Goal: Task Accomplishment & Management: Manage account settings

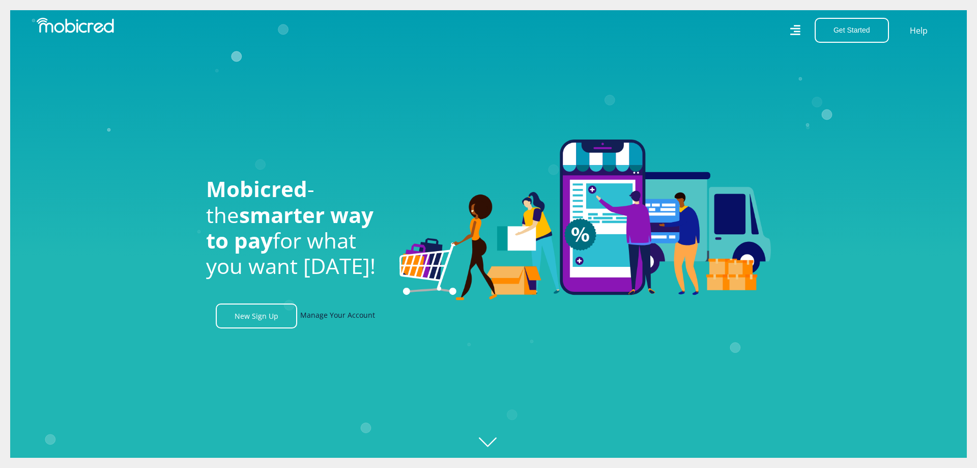
click at [335, 314] on link "Manage Your Account" at bounding box center [337, 315] width 75 height 25
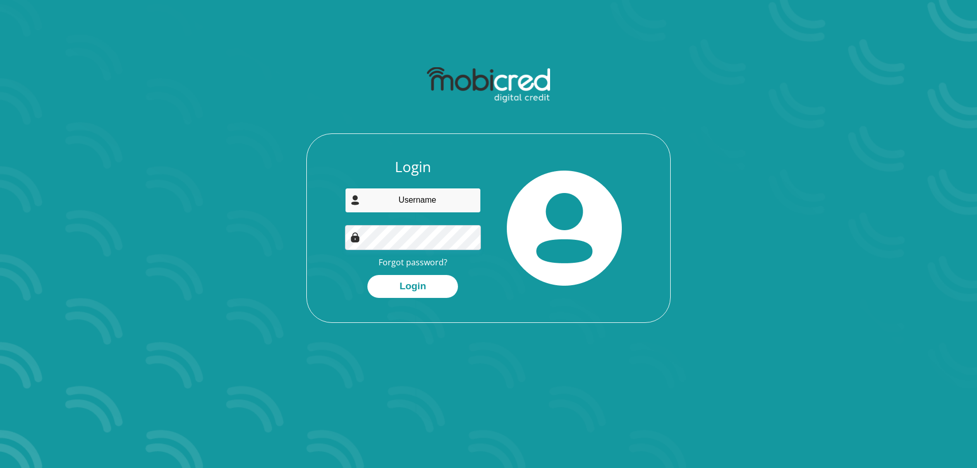
click at [405, 198] on input "email" at bounding box center [413, 200] width 136 height 25
type input "ashleyvsstark@gmail.com"
click at [418, 284] on button "Login" at bounding box center [413, 286] width 91 height 23
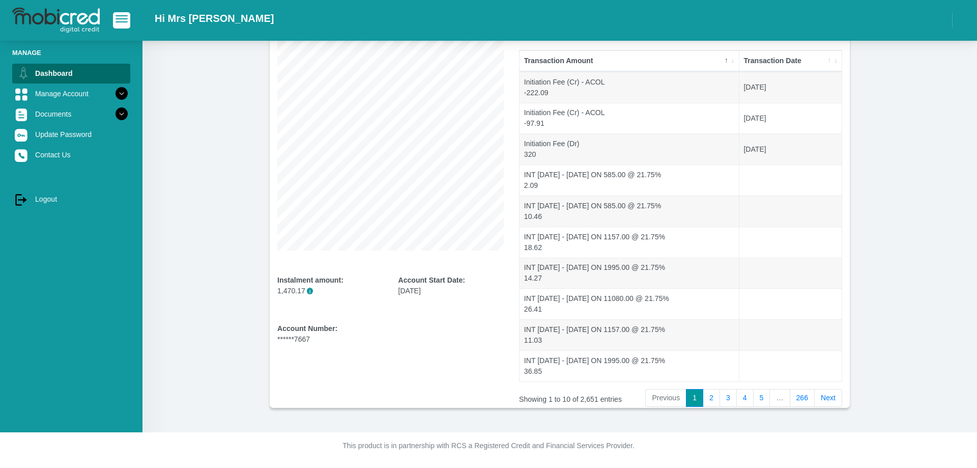
scroll to position [3, 0]
